Goal: Task Accomplishment & Management: Complete application form

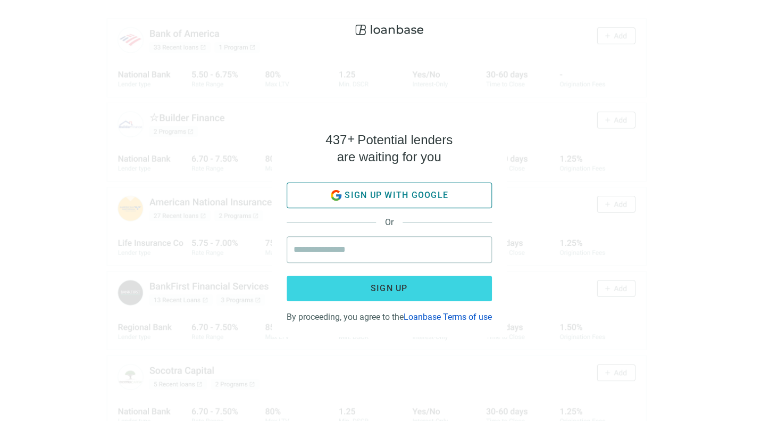
click at [413, 190] on span "Sign up with google" at bounding box center [397, 195] width 104 height 10
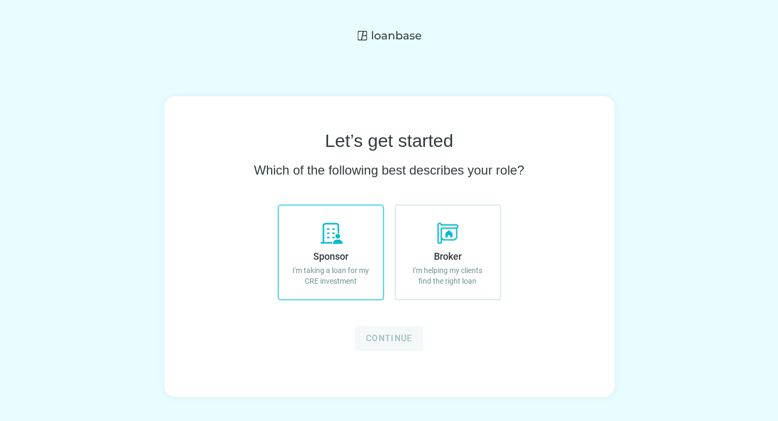
click at [344, 223] on label "Sponsor I'm taking a loan for my CRE investment" at bounding box center [331, 252] width 106 height 96
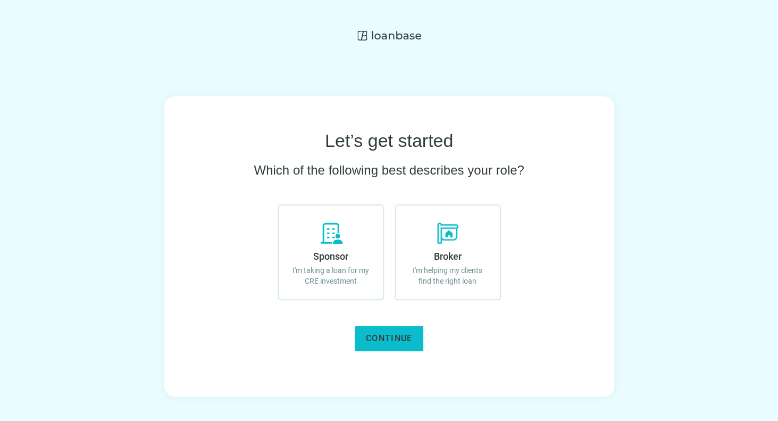
click at [386, 336] on span "Continue" at bounding box center [389, 338] width 46 height 10
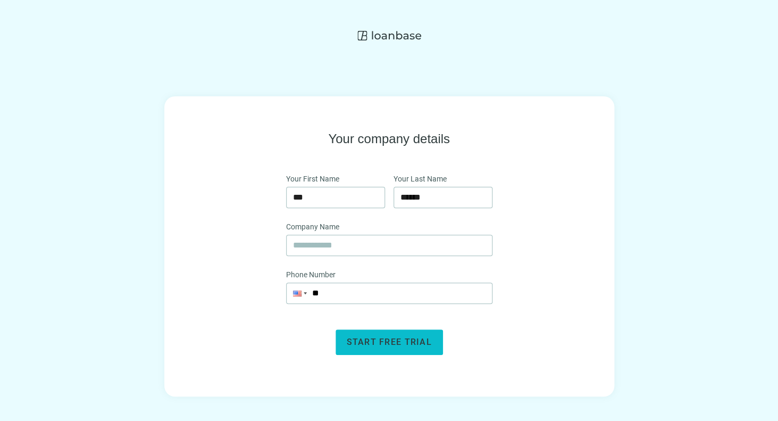
click at [359, 344] on span "Start free trial" at bounding box center [389, 342] width 85 height 10
